Goal: Book appointment/travel/reservation

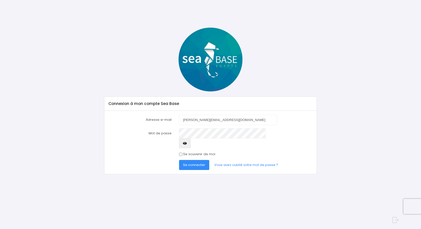
scroll to position [0, 0]
type input "[PERSON_NAME][EMAIL_ADDRESS][DOMAIN_NAME]"
click at [196, 163] on span "Se connecter" at bounding box center [194, 165] width 22 height 5
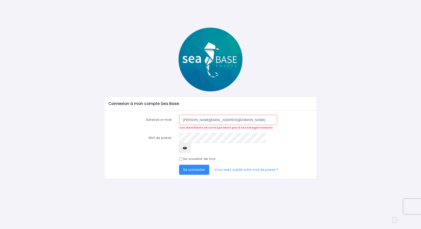
click at [195, 167] on span "Se connecter" at bounding box center [194, 169] width 22 height 5
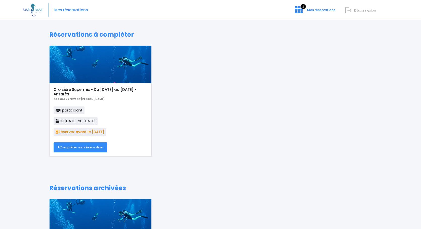
click at [83, 146] on link "Compléter ma réservation" at bounding box center [81, 147] width 54 height 10
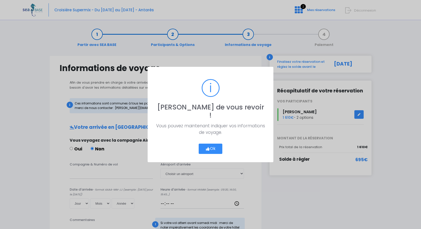
click at [210, 144] on button "Ok" at bounding box center [211, 149] width 24 height 11
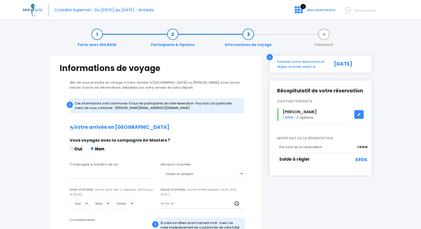
scroll to position [1, 0]
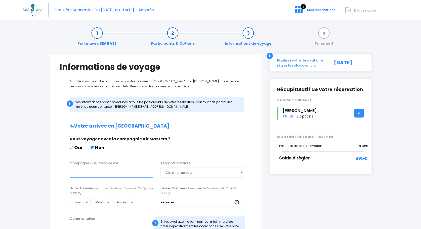
click at [79, 175] on input "Compagnie & Numéro de vol" at bounding box center [111, 172] width 83 height 10
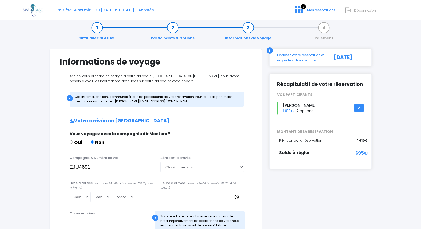
type input "EJU4691"
select select "Hurghada"
select select "22"
select select "11"
select select "2025"
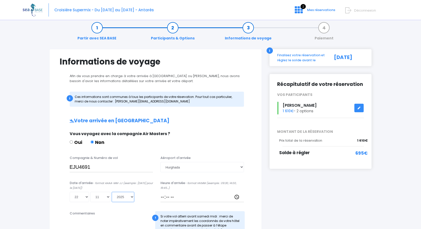
type input "2025-11-22"
click at [173, 198] on input "Heure d'arrivée - format HH:MM (exemple : 09:30, 14:00, 19:45...)" at bounding box center [201, 197] width 83 height 10
click at [164, 197] on input "Heure d'arrivée - format HH:MM (exemple : 09:30, 14:00, 19:45...)" at bounding box center [201, 197] width 83 height 10
click at [172, 199] on input "Heure d'arrivée - format HH:MM (exemple : 09:30, 14:00, 19:45...)" at bounding box center [201, 197] width 83 height 10
type input "16:15"
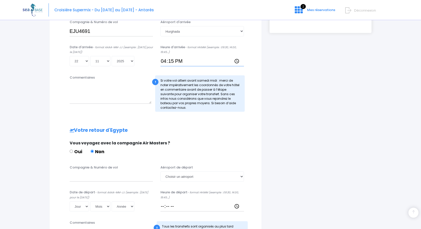
scroll to position [144, 0]
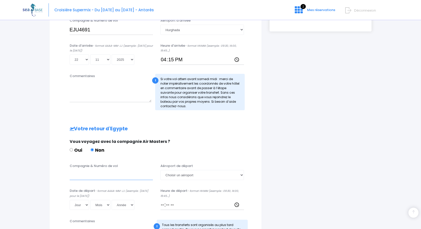
click at [78, 176] on input "Compagnie & Numéro de vol" at bounding box center [111, 175] width 83 height 10
type input "EJU4692"
select select "Hurghada"
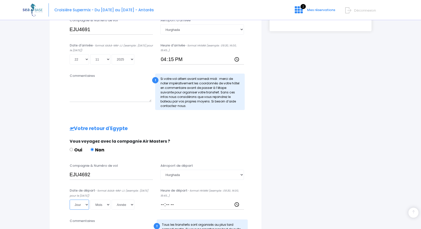
select select "29"
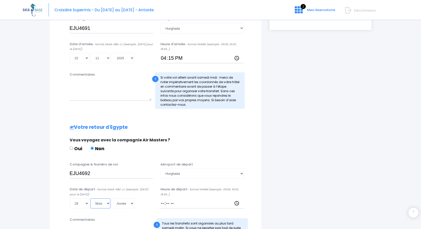
scroll to position [145, 0]
select select "11"
select select "2025"
type input "2025-11-29"
click at [174, 205] on input "Heure de départ - format HH:MM (exemple : 09:30, 14:00, 19:45...)" at bounding box center [201, 204] width 83 height 10
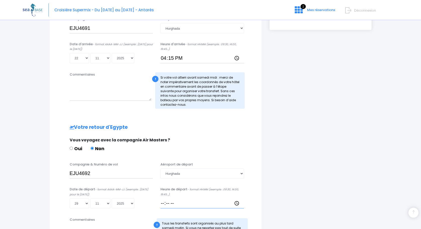
click at [171, 204] on input "Heure de départ - format HH:MM (exemple : 09:30, 14:00, 19:45...)" at bounding box center [201, 204] width 83 height 10
type input "17:00"
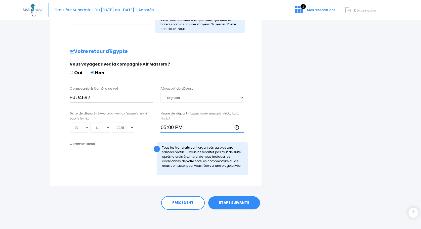
scroll to position [221, 0]
click at [233, 201] on link "ÉTAPE SUIVANTE" at bounding box center [234, 203] width 52 height 13
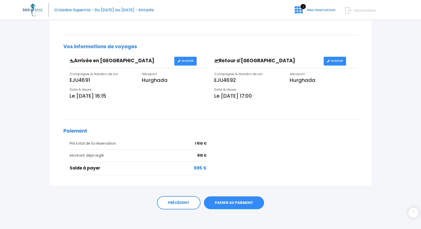
scroll to position [122, 0]
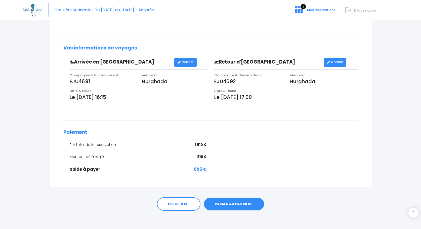
click at [237, 203] on link "PASSER AU PAIEMENT" at bounding box center [234, 204] width 60 height 13
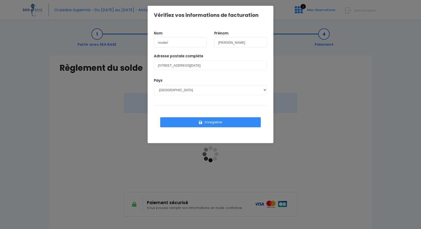
scroll to position [1, 0]
click at [217, 122] on button "Enregistrer" at bounding box center [210, 122] width 101 height 10
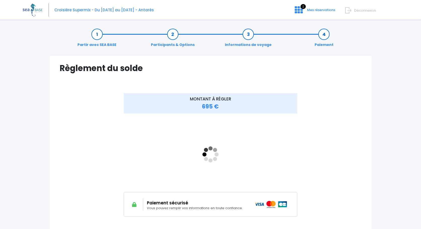
scroll to position [1, 1]
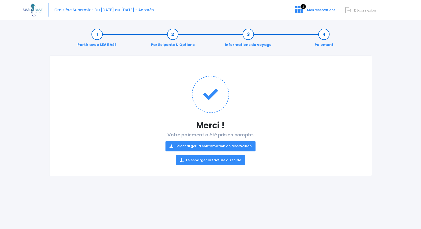
click at [207, 145] on link "Télécharger la confirmation de réservation" at bounding box center [210, 146] width 90 height 10
click at [213, 160] on link "Télécharger la facture du solde" at bounding box center [210, 160] width 69 height 10
click at [394, 102] on div "Partir avec SEA BASE Participants & Options Informations de voyage Paiement Mer…" at bounding box center [210, 126] width 375 height 206
click at [300, 9] on icon at bounding box center [299, 10] width 8 height 8
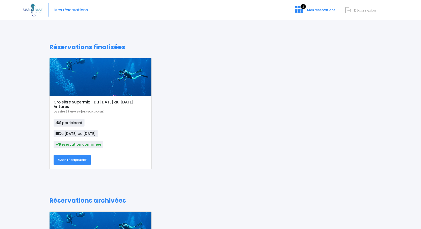
click at [79, 159] on link "Mon récapitulatif" at bounding box center [72, 160] width 37 height 10
